Goal: Task Accomplishment & Management: Manage account settings

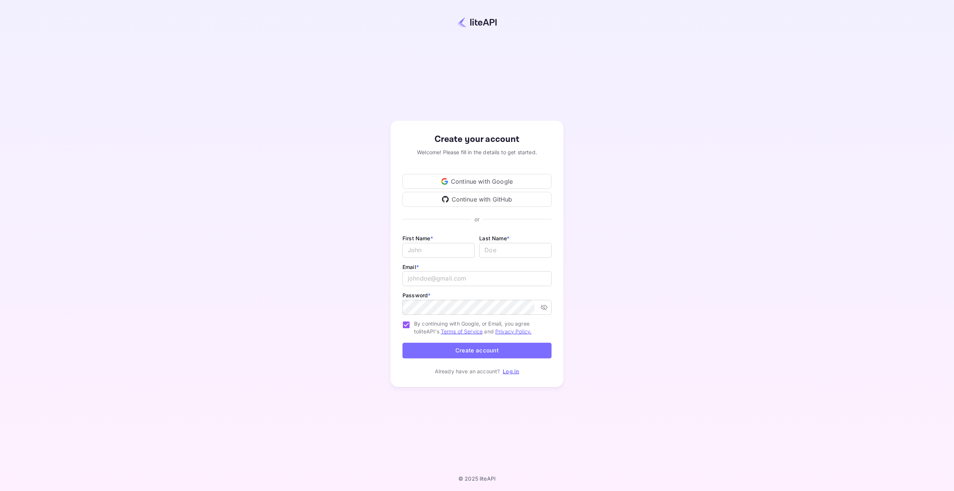
click at [530, 180] on div "Continue with Google" at bounding box center [477, 181] width 149 height 15
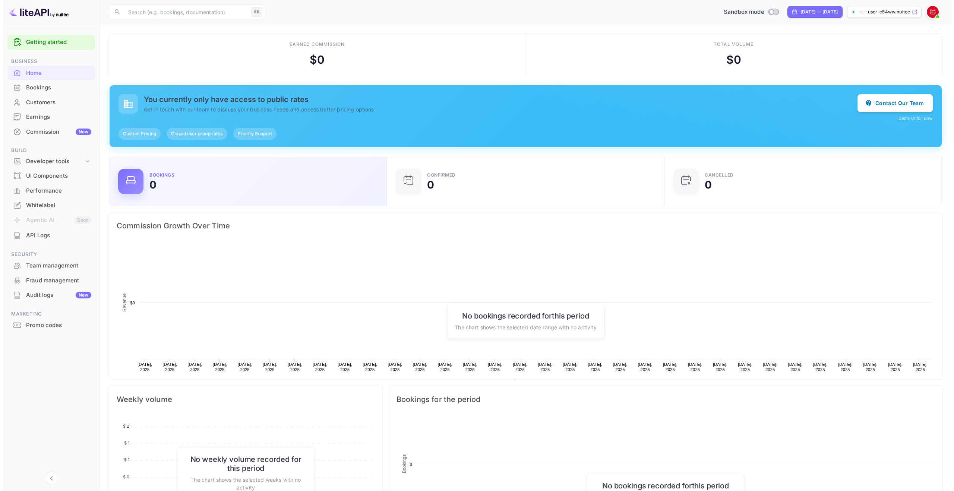
scroll to position [116, 268]
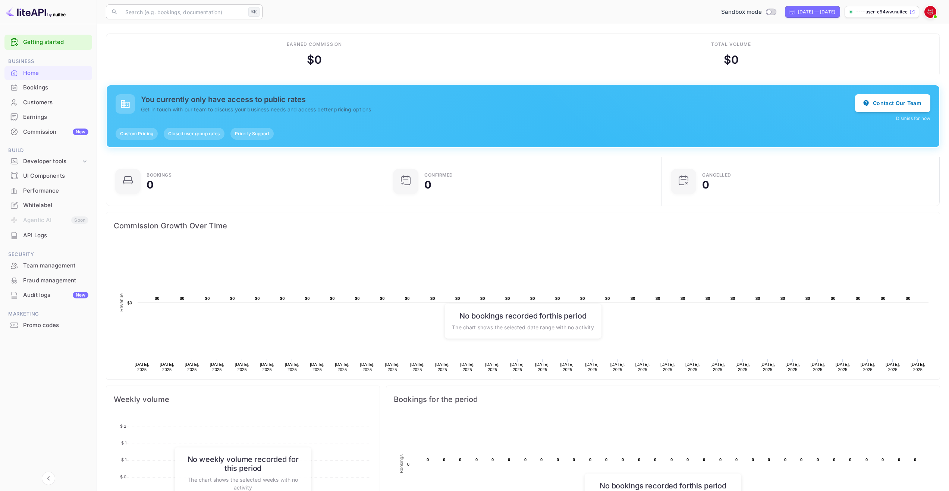
click at [153, 15] on input "text" at bounding box center [183, 11] width 124 height 15
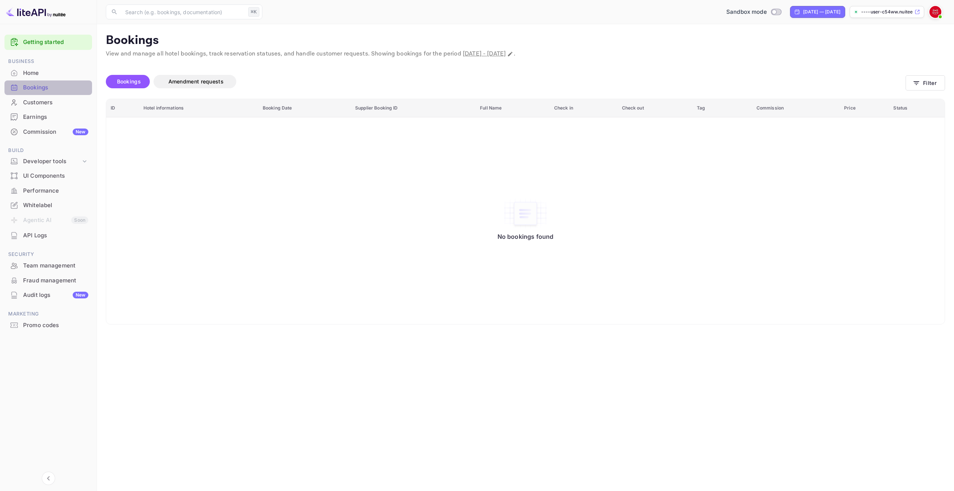
click at [50, 92] on div "Bookings" at bounding box center [48, 88] width 88 height 15
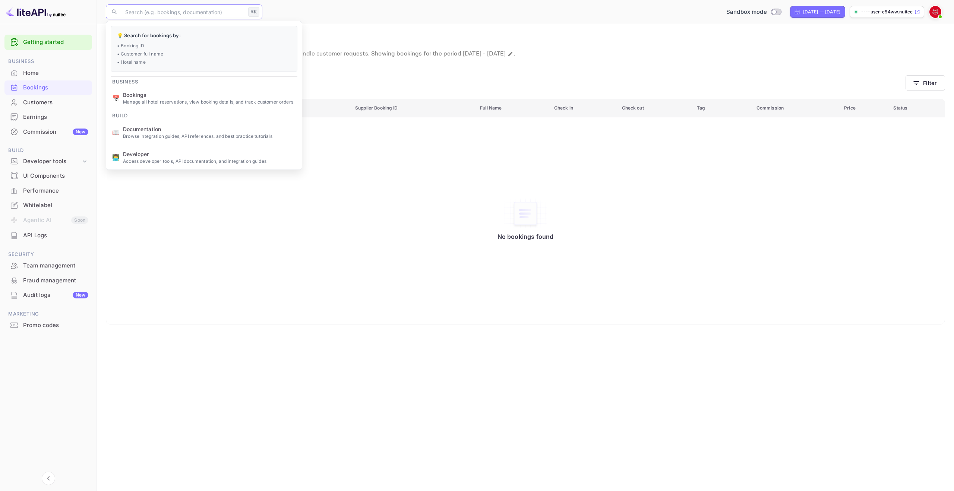
click at [227, 9] on input "text" at bounding box center [183, 11] width 124 height 15
click at [204, 135] on p "Browse integration guides, API references, and best practice tutorials" at bounding box center [209, 136] width 173 height 7
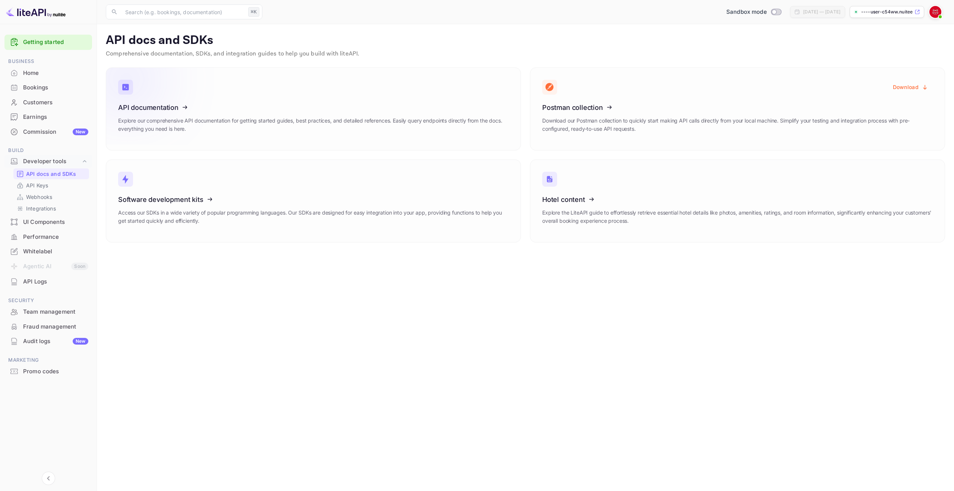
click at [246, 120] on p "Explore our comprehensive API documentation for getting started guides, best pr…" at bounding box center [313, 125] width 391 height 16
click at [49, 120] on div "Earnings" at bounding box center [55, 117] width 65 height 9
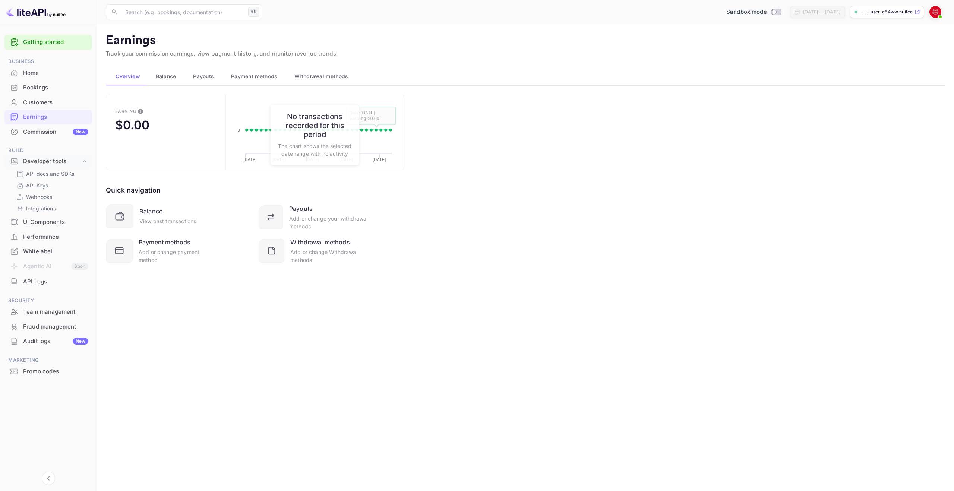
click at [325, 146] on p "The chart shows the selected date range with no activity" at bounding box center [315, 150] width 74 height 16
click at [767, 11] on input "Switch to Production mode" at bounding box center [774, 11] width 15 height 5
checkbox input "false"
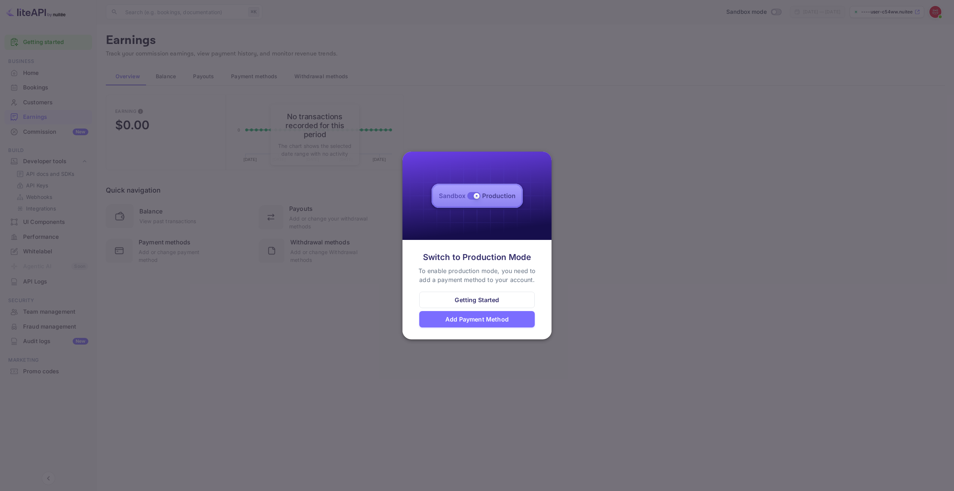
click at [609, 136] on div at bounding box center [477, 245] width 954 height 491
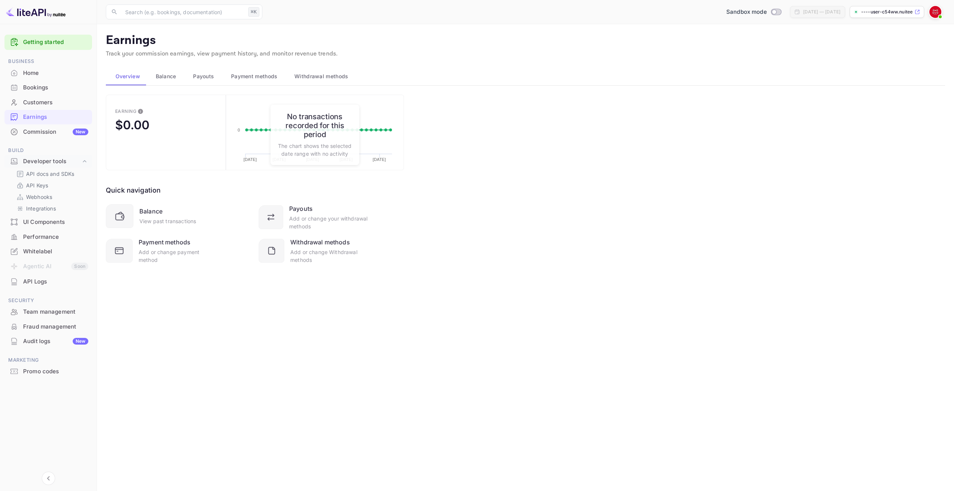
click at [937, 11] on img at bounding box center [936, 12] width 12 height 12
click at [860, 63] on p "Settings" at bounding box center [868, 67] width 21 height 8
click at [888, 13] on p "----user-c54ww.nuitee...." at bounding box center [887, 12] width 52 height 7
